Goal: Transaction & Acquisition: Obtain resource

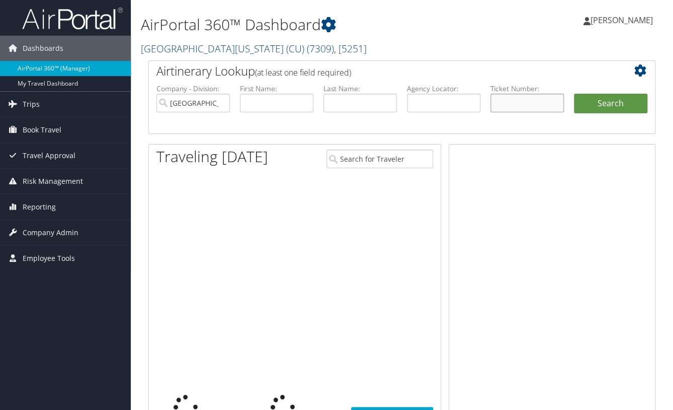
click at [523, 106] on input "text" at bounding box center [527, 103] width 73 height 19
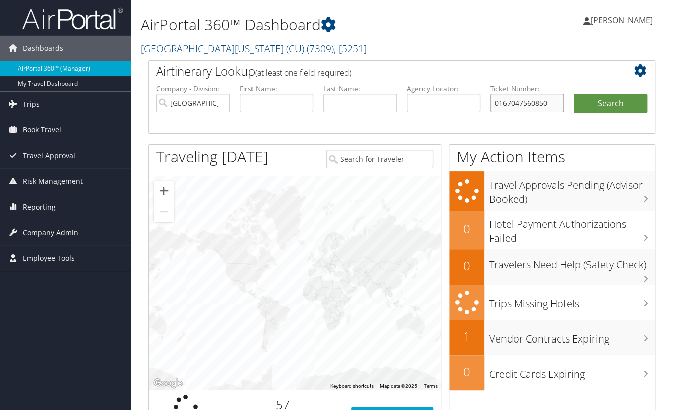
type input "0167047560850"
click at [574, 94] on button "Search" at bounding box center [610, 104] width 73 height 20
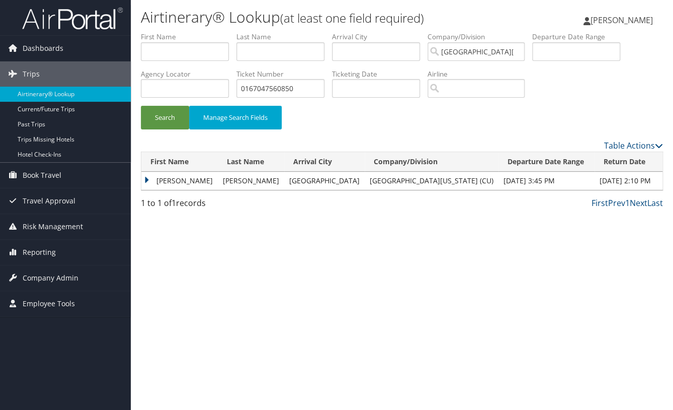
click at [147, 180] on td "Dylan" at bounding box center [179, 181] width 76 height 18
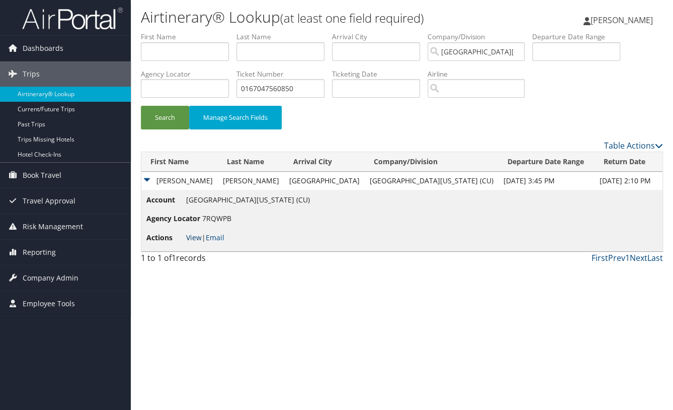
click at [192, 236] on link "View" at bounding box center [194, 237] width 16 height 10
click at [306, 88] on input "0167047560850" at bounding box center [281, 88] width 88 height 19
type input "0168053458935"
click at [141, 106] on button "Search" at bounding box center [165, 118] width 48 height 24
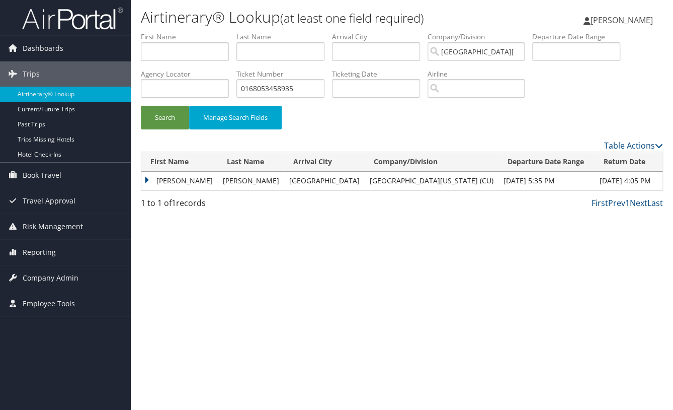
click at [163, 181] on td "Dylan" at bounding box center [179, 181] width 76 height 18
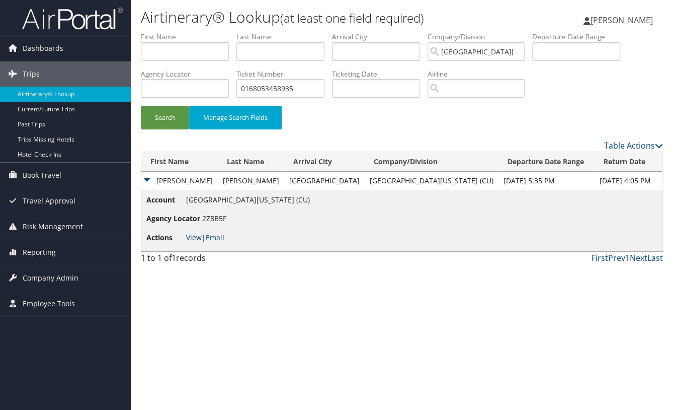
click at [195, 238] on link "View" at bounding box center [194, 237] width 16 height 10
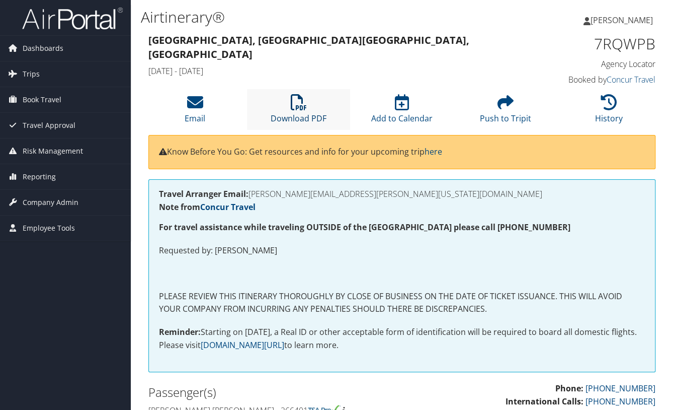
click at [289, 118] on link "Download PDF" at bounding box center [299, 112] width 56 height 24
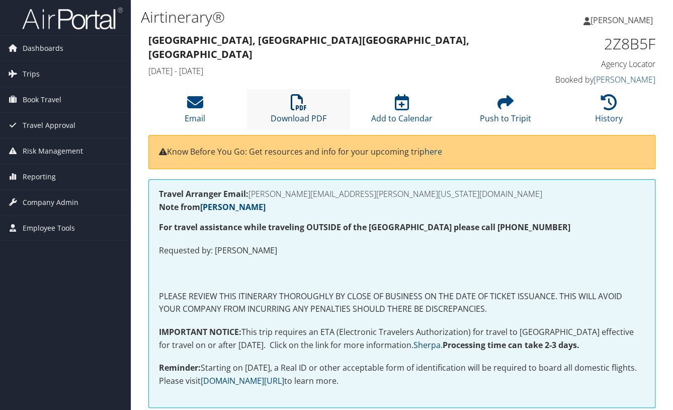
click at [301, 118] on link "Download PDF" at bounding box center [299, 112] width 56 height 24
